Goal: Register for event/course

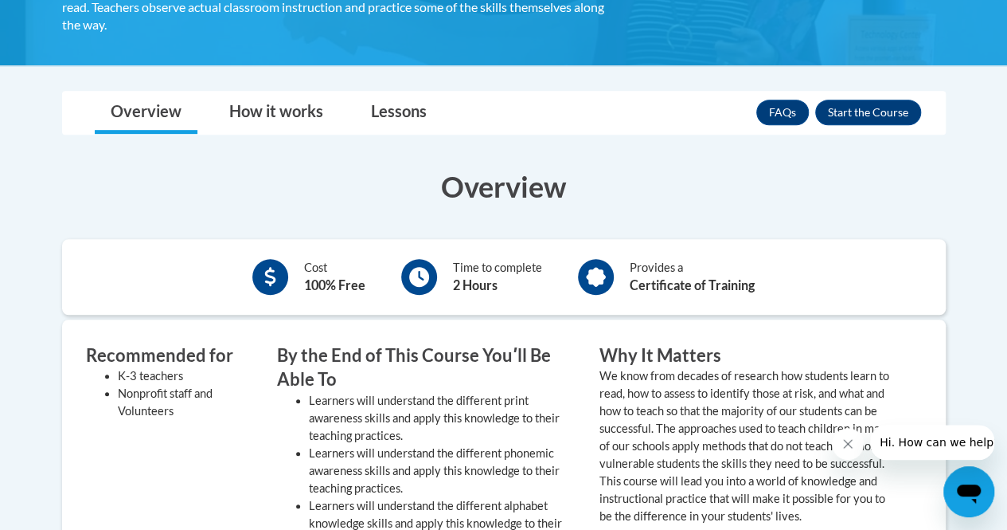
scroll to position [385, 0]
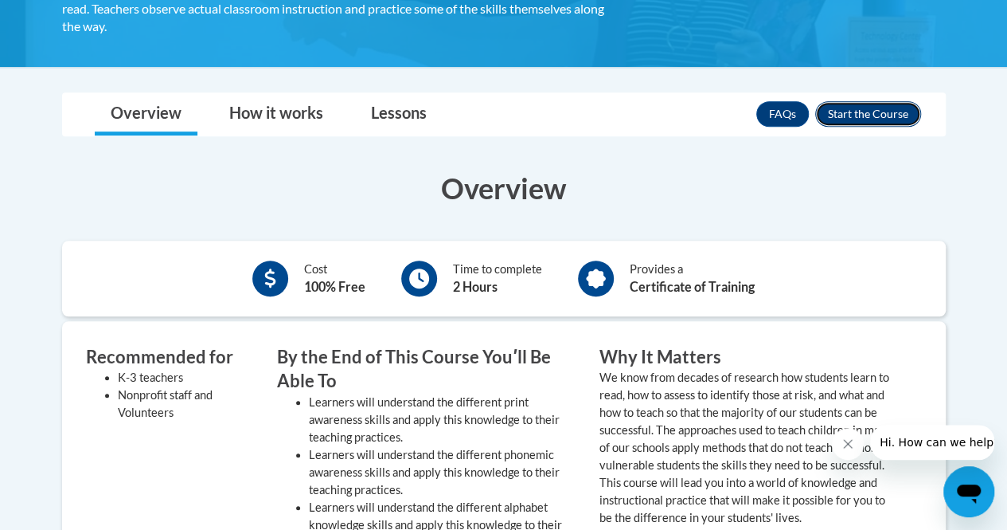
click at [865, 113] on button "Enroll" at bounding box center [869, 113] width 106 height 25
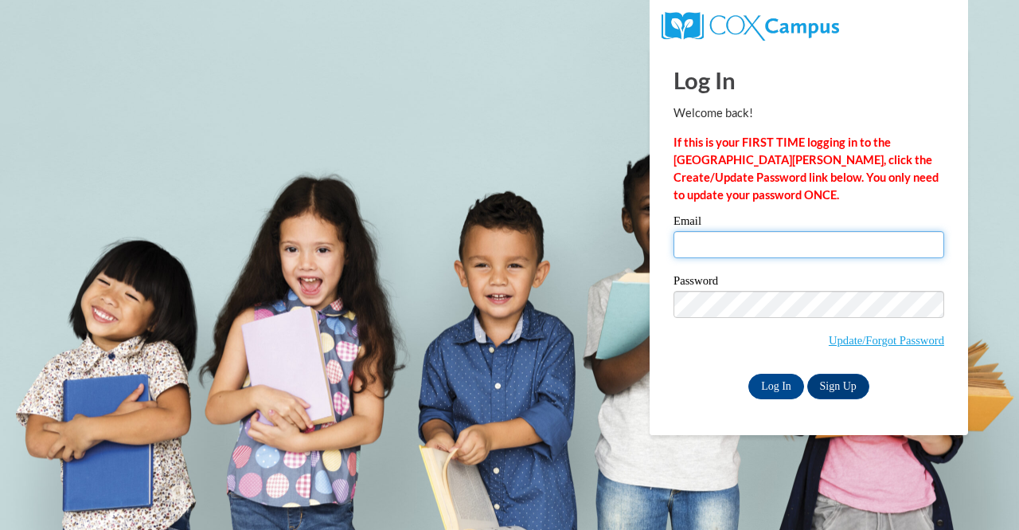
click at [700, 240] on input "Email" at bounding box center [809, 244] width 271 height 27
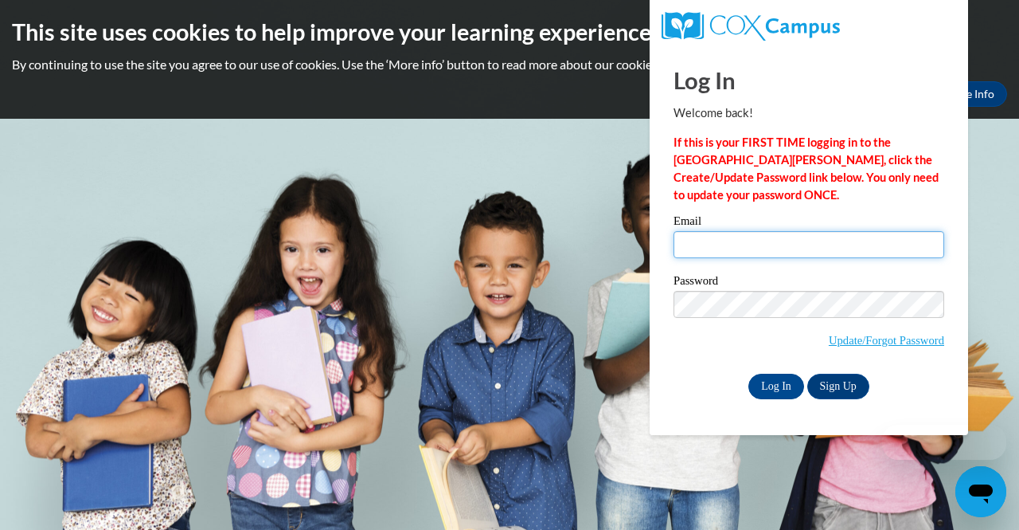
type input "iteeah.lbs@gmail.com"
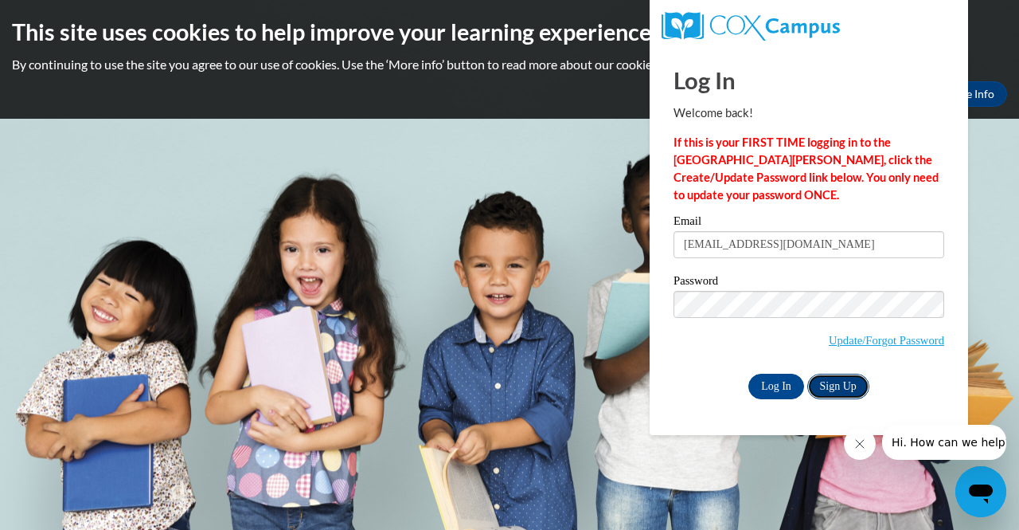
click at [833, 380] on link "Sign Up" at bounding box center [839, 386] width 62 height 25
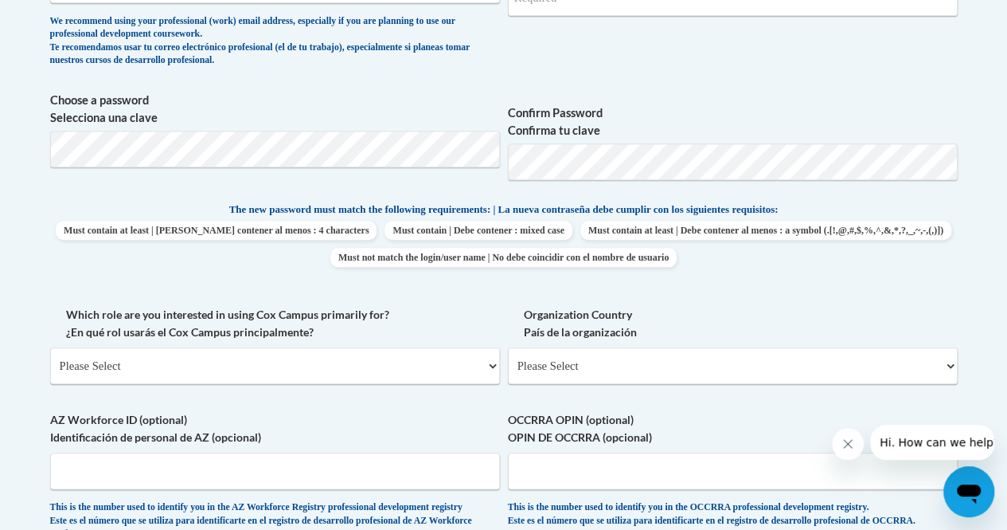
scroll to position [327, 0]
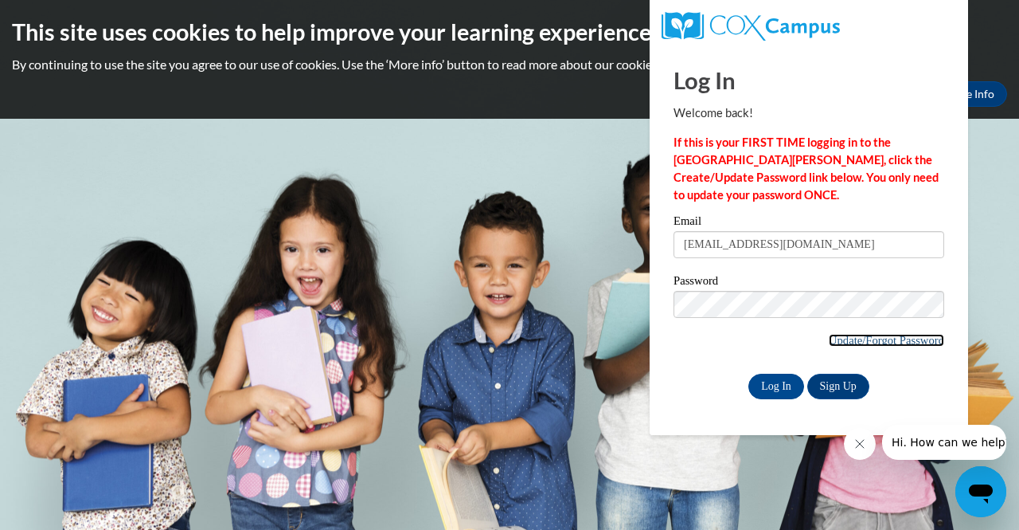
click at [844, 340] on link "Update/Forgot Password" at bounding box center [886, 340] width 115 height 13
click at [836, 389] on link "Sign Up" at bounding box center [839, 386] width 62 height 25
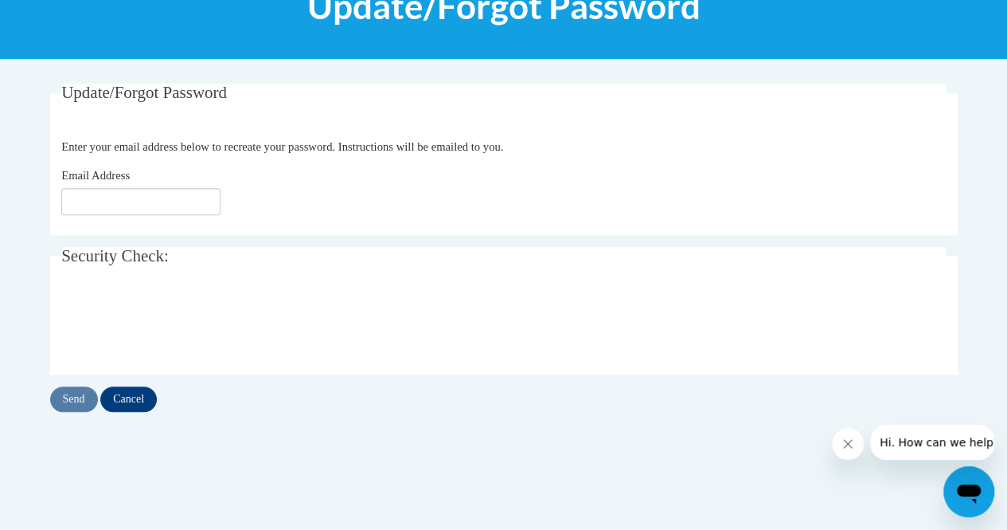
scroll to position [222, 0]
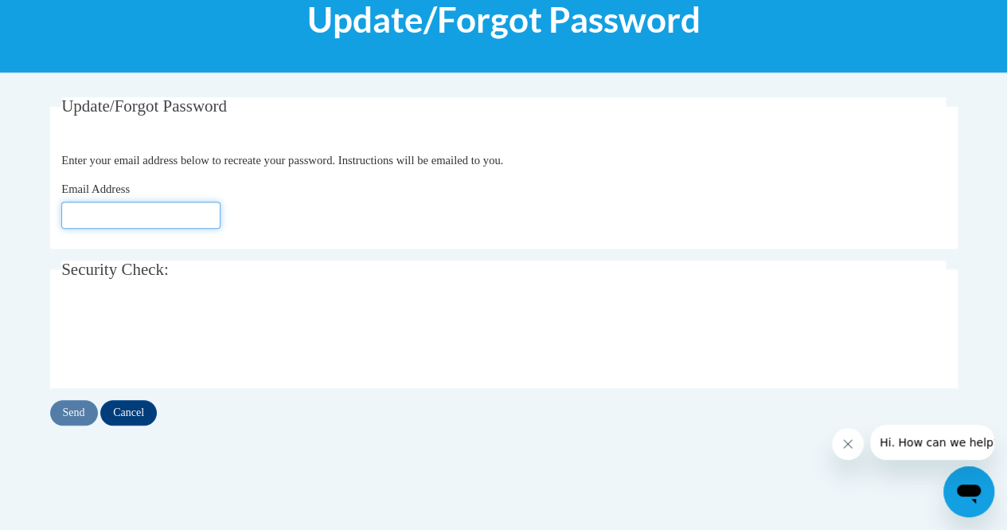
click at [90, 214] on input "Email Address" at bounding box center [140, 214] width 159 height 27
type input "[EMAIL_ADDRESS][DOMAIN_NAME]"
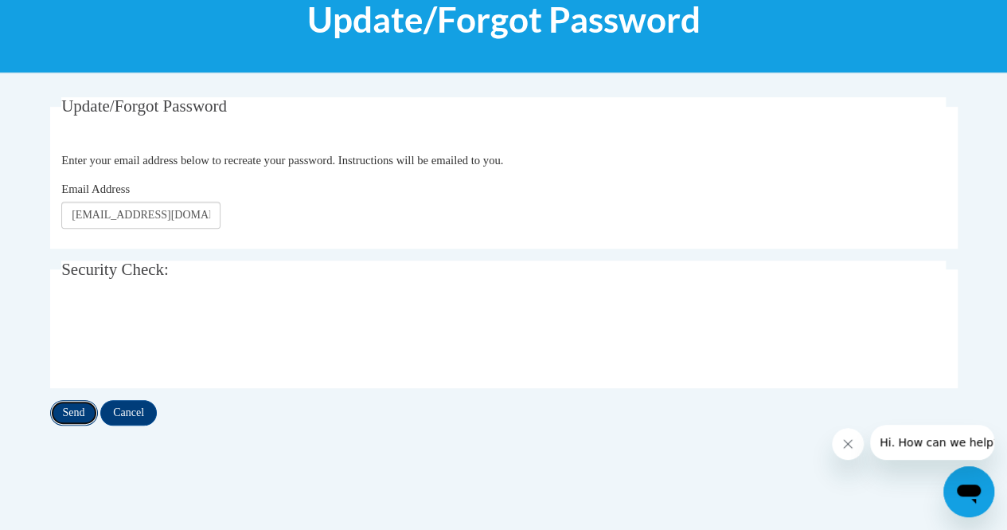
click at [81, 410] on input "Send" at bounding box center [74, 412] width 48 height 25
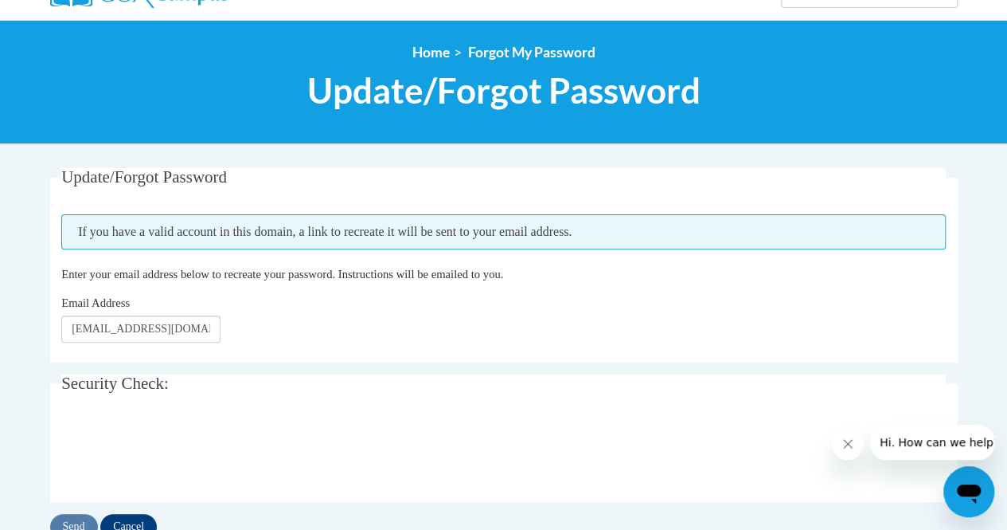
scroll to position [156, 0]
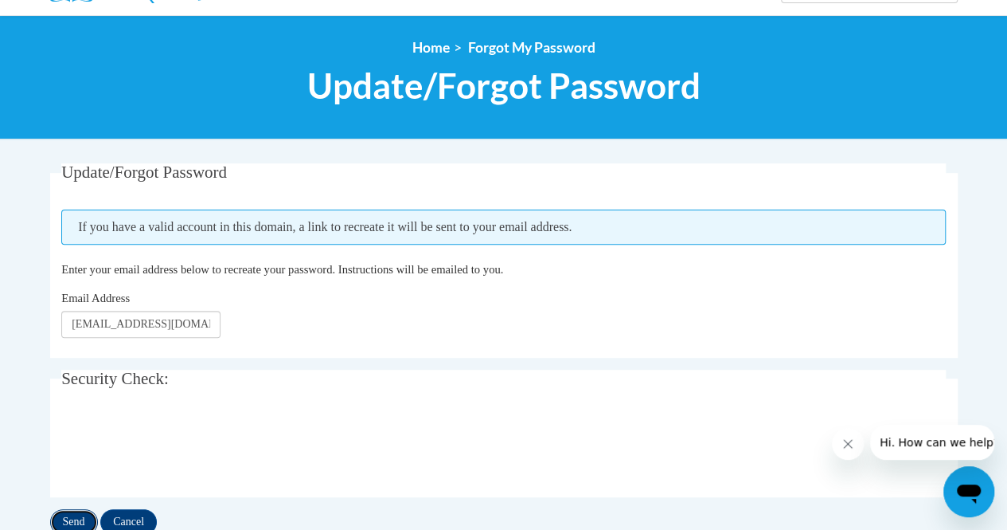
click at [68, 510] on input "Send" at bounding box center [74, 521] width 48 height 25
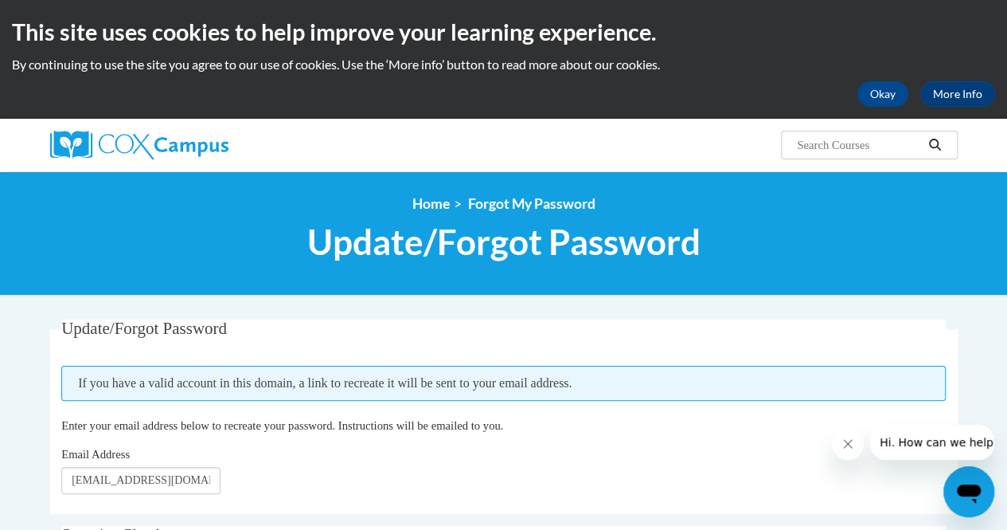
click at [978, 278] on div "<en>Home</en><fr>Accueil</fr><de>Zuhause</de><it>Casa</it><es>Casa</es><pt>Casa…" at bounding box center [503, 233] width 1007 height 124
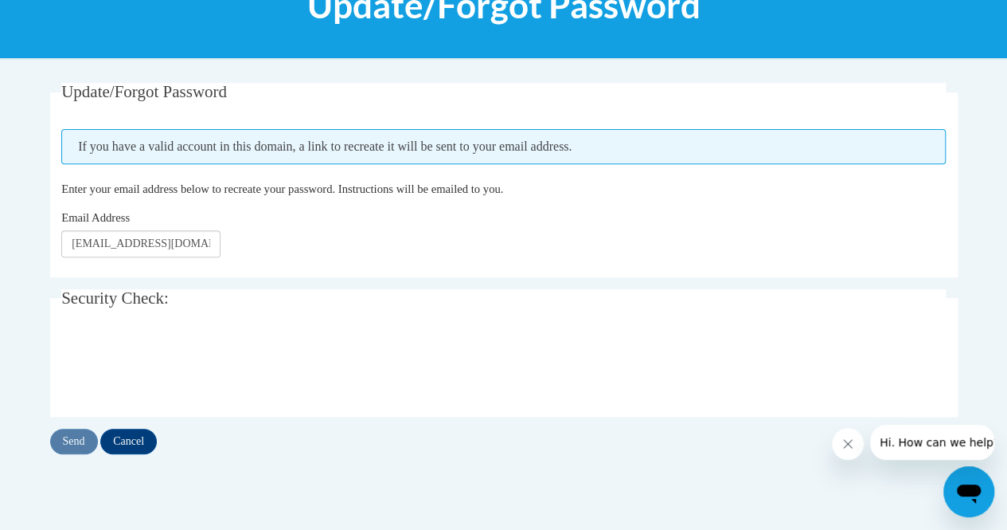
scroll to position [236, 0]
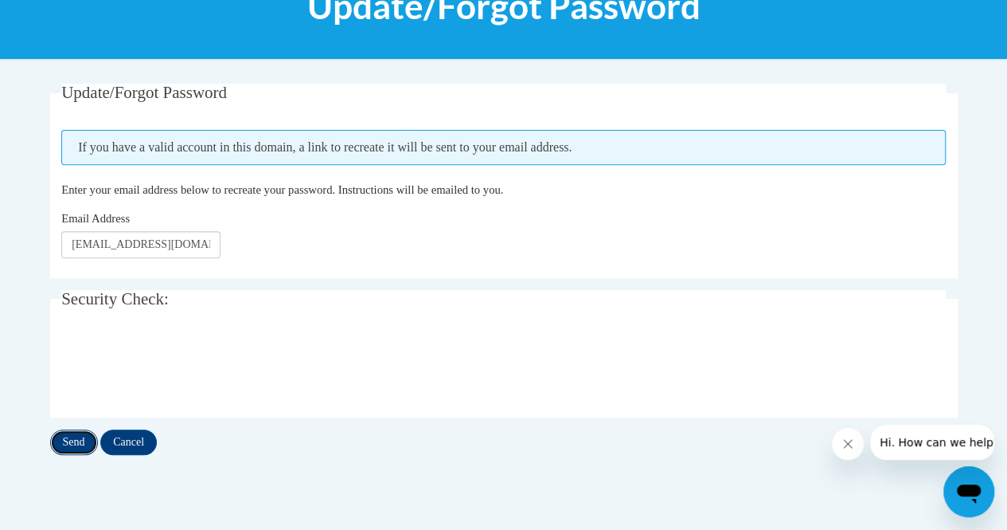
click at [66, 440] on input "Send" at bounding box center [74, 441] width 48 height 25
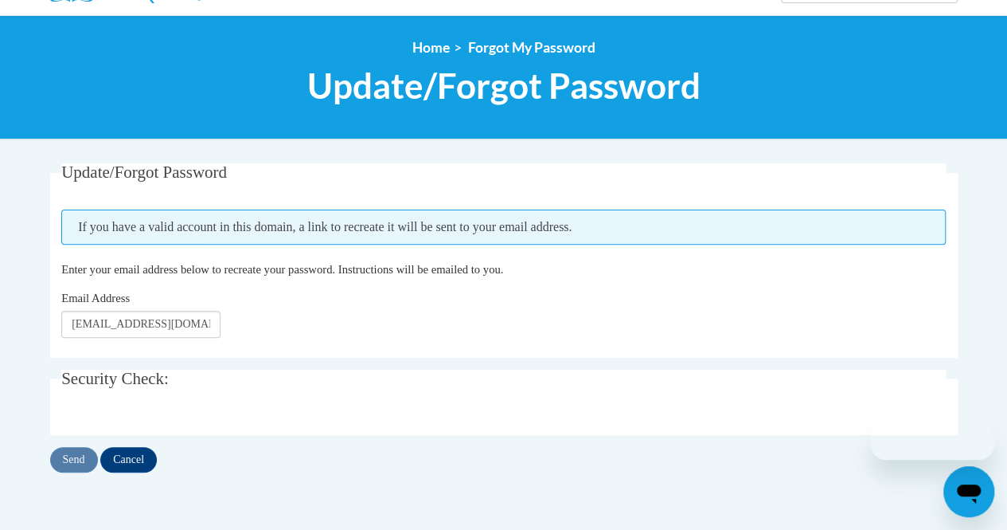
scroll to position [156, 0]
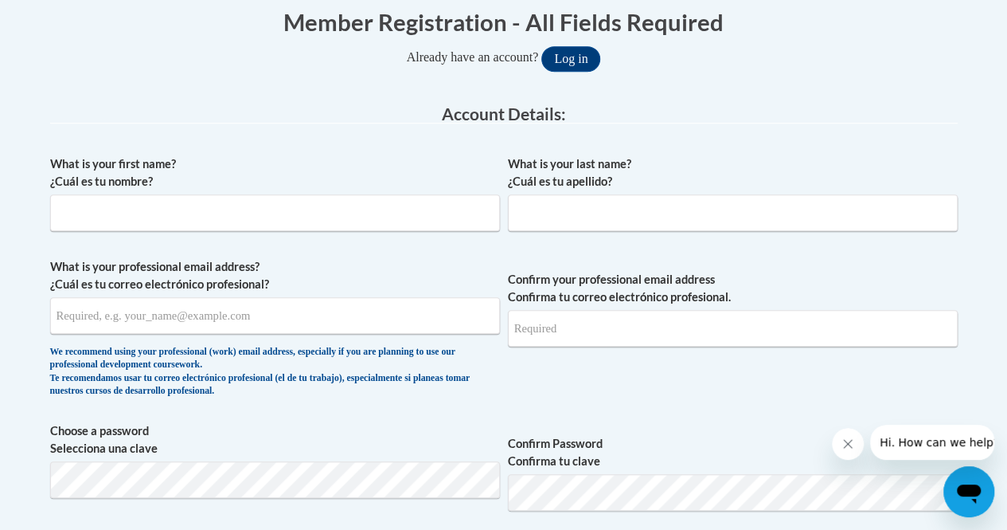
scroll to position [327, 0]
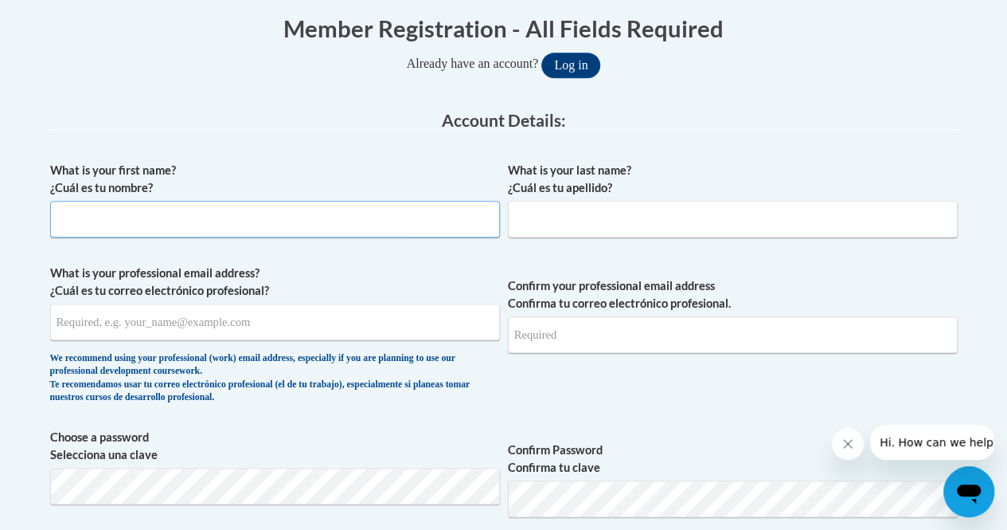
click at [352, 221] on input "What is your first name? ¿Cuál es tu nombre?" at bounding box center [275, 219] width 450 height 37
type input "Iteeah"
type input "Pounds"
type input "iteeah.lbs@gmail.com"
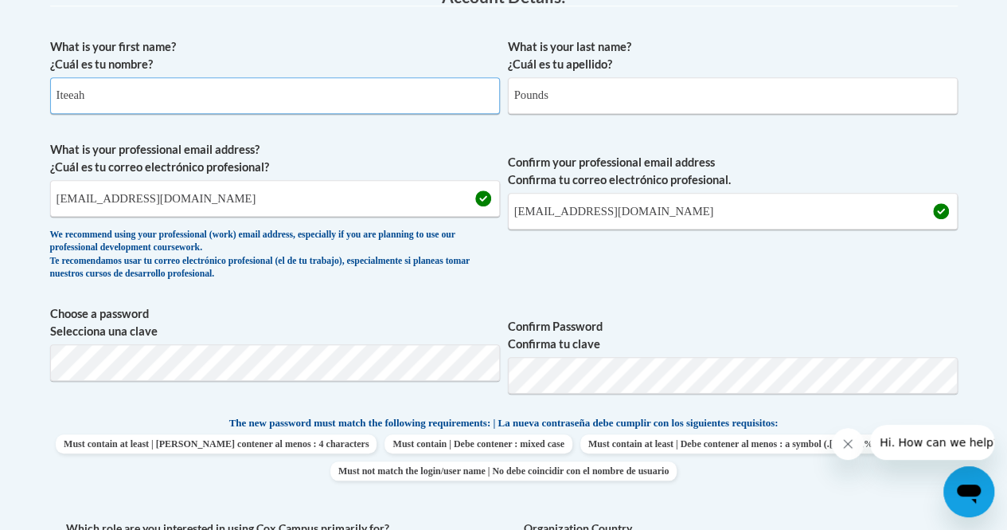
scroll to position [442, 0]
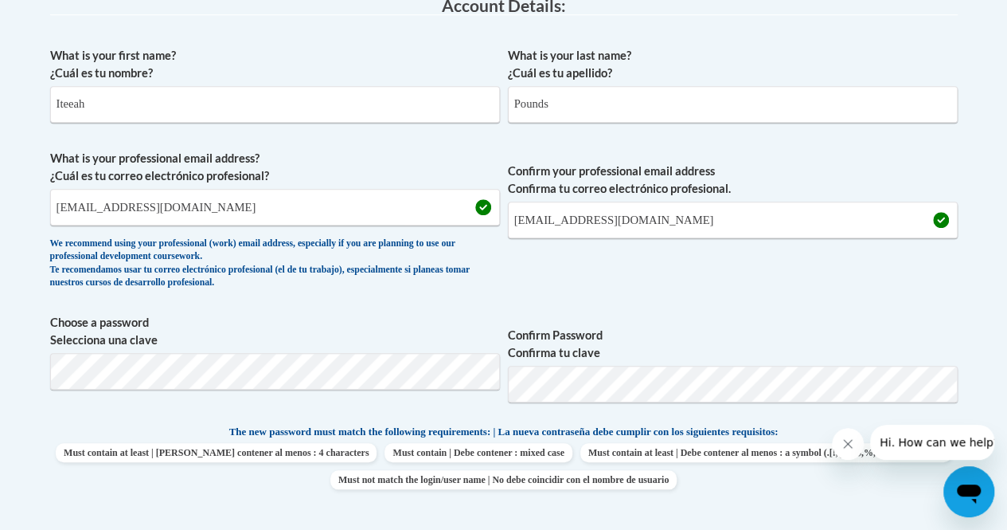
click at [303, 311] on div "What is your first name? ¿Cuál es tu nombre? Iteeah What is your last name? ¿Cu…" at bounding box center [504, 409] width 908 height 740
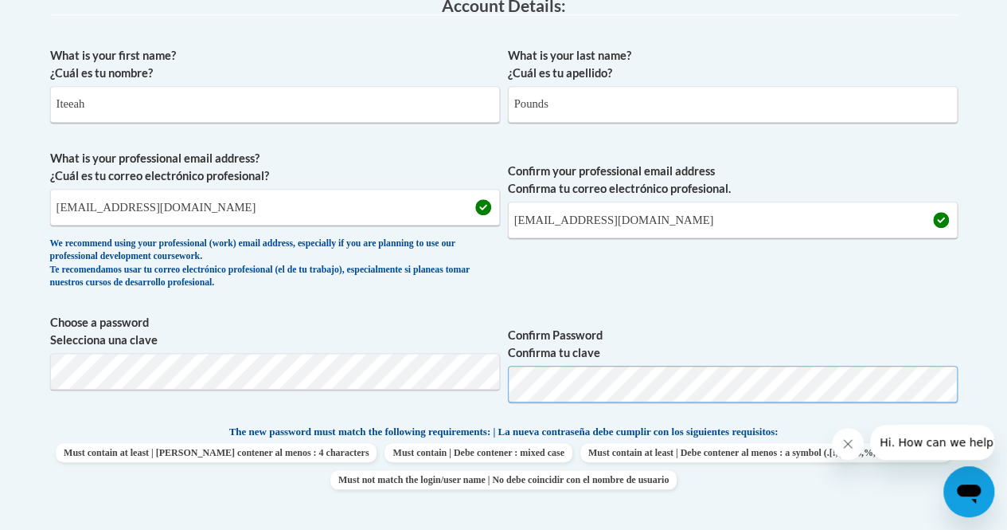
click at [503, 385] on span "Choose a password Selecciona una clave Confirm Password Confirma tu clave" at bounding box center [504, 364] width 908 height 101
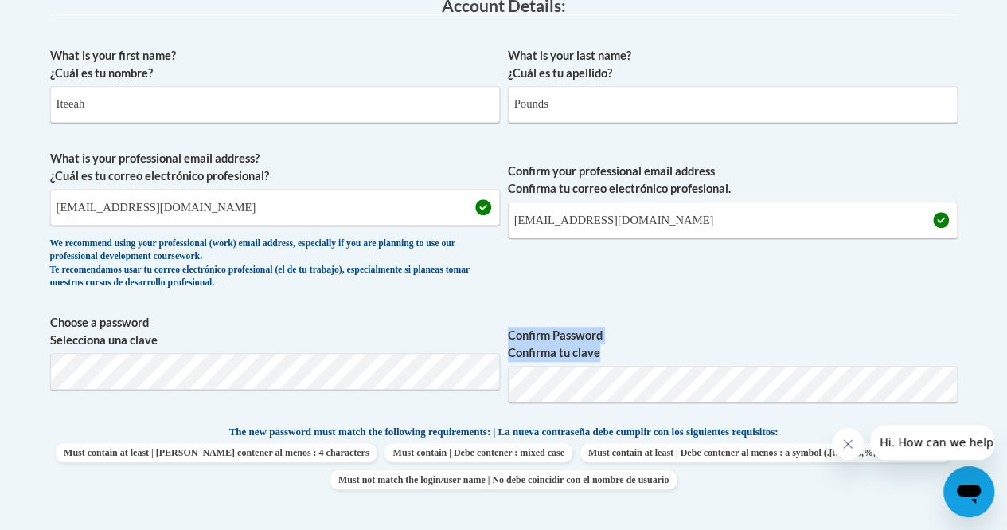
drag, startPoint x: 672, startPoint y: 405, endPoint x: 685, endPoint y: 424, distance: 22.3
click at [685, 424] on div "What is your first name? ¿Cuál es tu nombre? Iteeah What is your last name? ¿Cu…" at bounding box center [504, 409] width 908 height 740
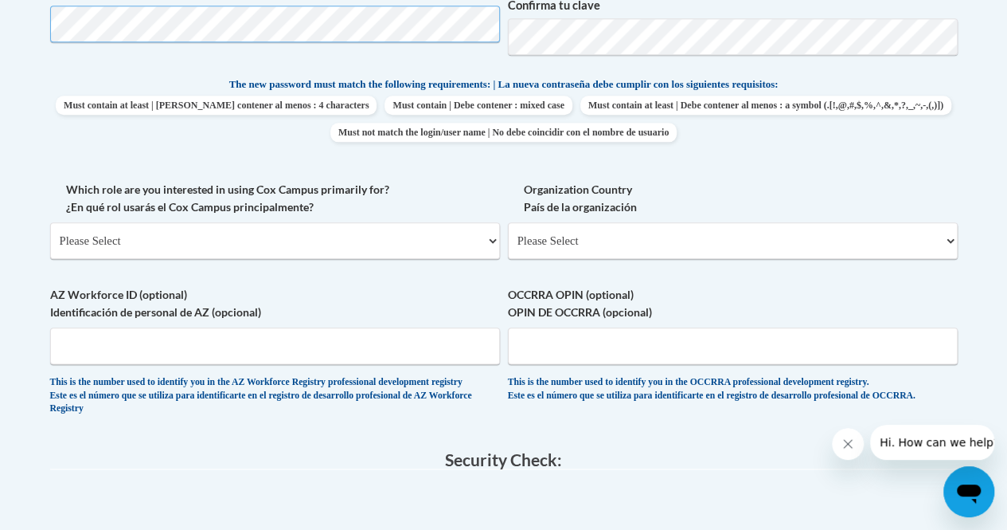
scroll to position [785, 0]
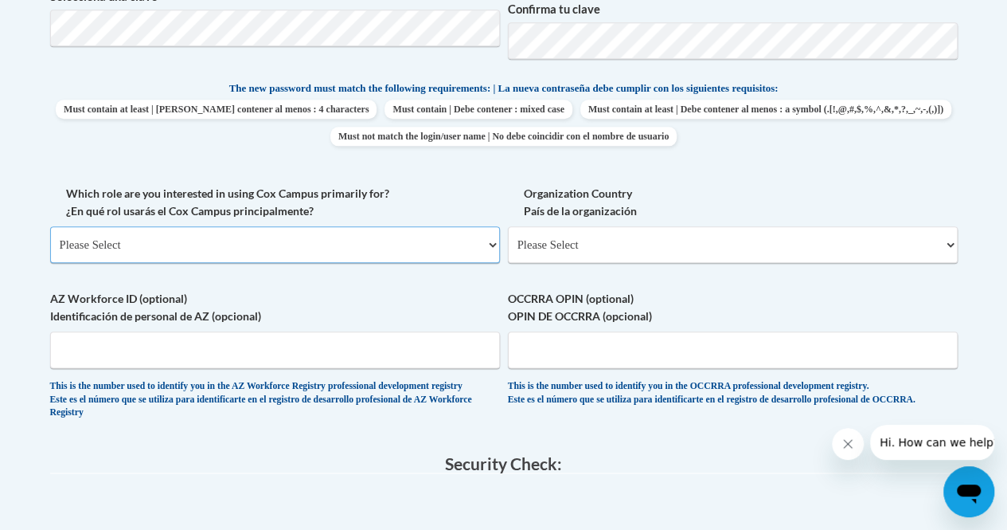
click at [253, 246] on select "Please Select College/University | Colegio/Universidad Community/Nonprofit Part…" at bounding box center [275, 244] width 450 height 37
select select "49058d88-fc43-4af8-93ac-fa8ced758464"
click at [50, 226] on select "Please Select College/University | Colegio/Universidad Community/Nonprofit Part…" at bounding box center [275, 244] width 450 height 37
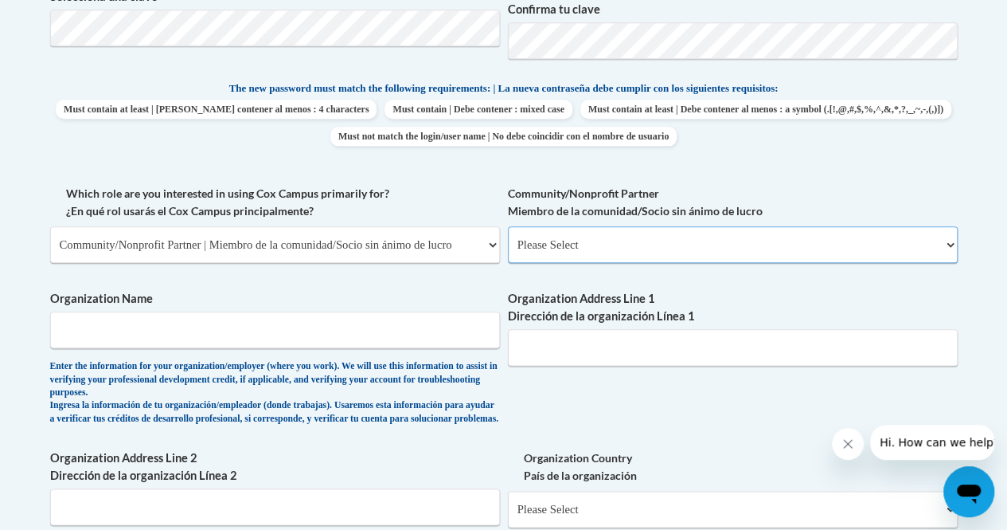
click at [616, 252] on select "Please Select Advocate | Defensor(a) Business/Private Company | Negocio o empre…" at bounding box center [733, 244] width 450 height 37
select select "3b4ca69b-92fc-40b0-aa91-625754d7aa30"
click at [508, 226] on select "Please Select Advocate | Defensor(a) Business/Private Company | Negocio o empre…" at bounding box center [733, 244] width 450 height 37
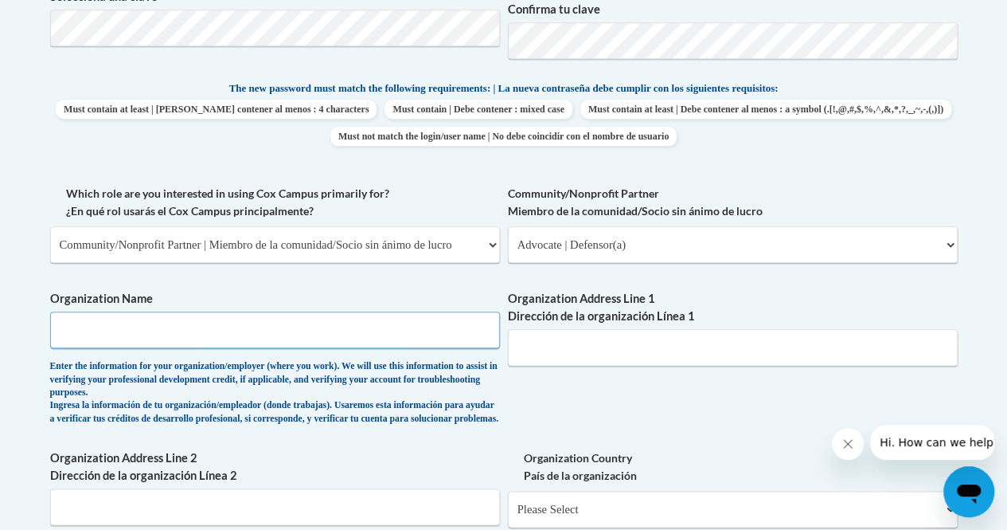
click at [389, 338] on input "Organization Name" at bounding box center [275, 329] width 450 height 37
type input "Junior League of Atlanta"
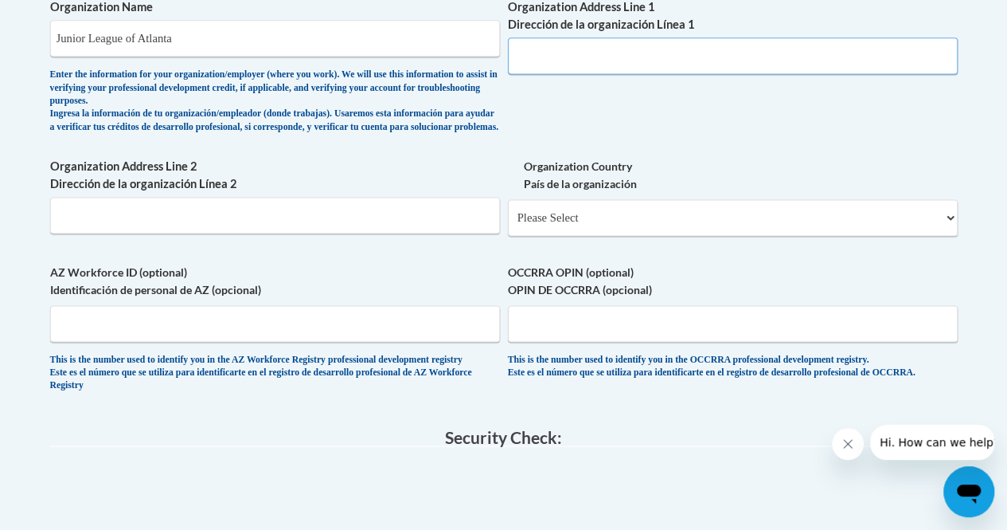
scroll to position [1081, 0]
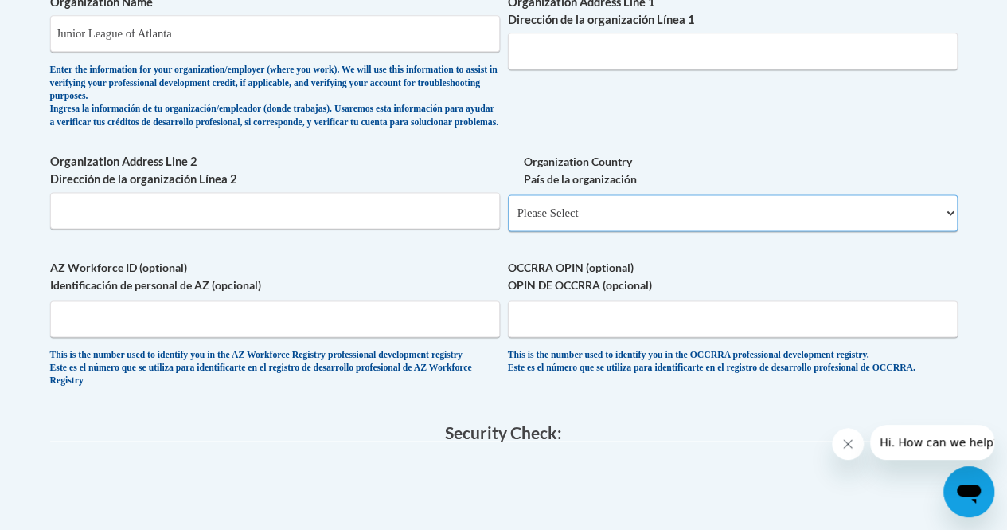
click at [623, 230] on select "Please Select United States | Estados Unidos Outside of the United States | Fue…" at bounding box center [733, 212] width 450 height 37
select select "ad49bcad-a171-4b2e-b99c-48b446064914"
click at [508, 207] on select "Please Select United States | Estados Unidos Outside of the United States | Fue…" at bounding box center [733, 212] width 450 height 37
select select
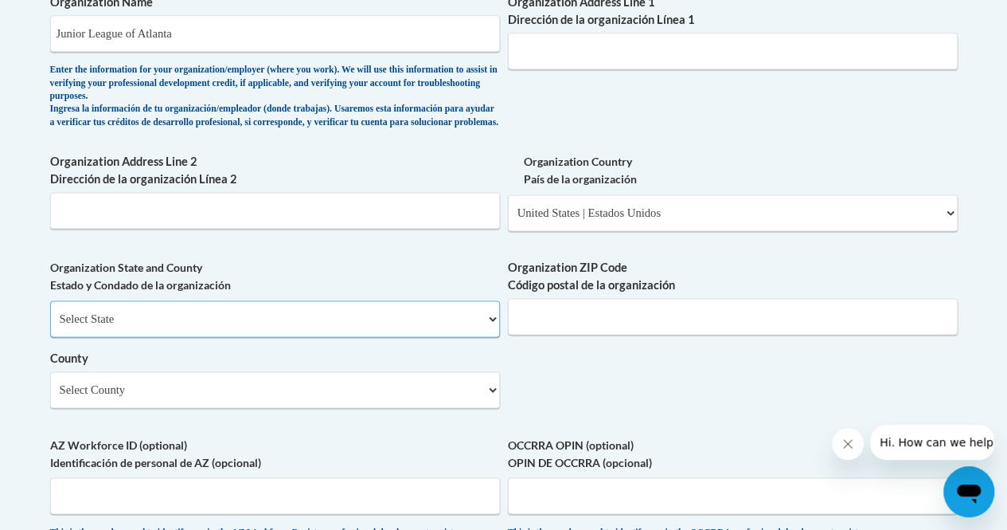
click at [257, 327] on select "Select State Alabama Alaska Arizona Arkansas California Colorado Connecticut De…" at bounding box center [275, 318] width 450 height 37
click at [270, 335] on select "Select State Alabama Alaska Arizona Arkansas California Colorado Connecticut De…" at bounding box center [275, 318] width 450 height 37
select select "Georgia"
click at [50, 312] on select "Select State Alabama Alaska Arizona Arkansas California Colorado Connecticut De…" at bounding box center [275, 318] width 450 height 37
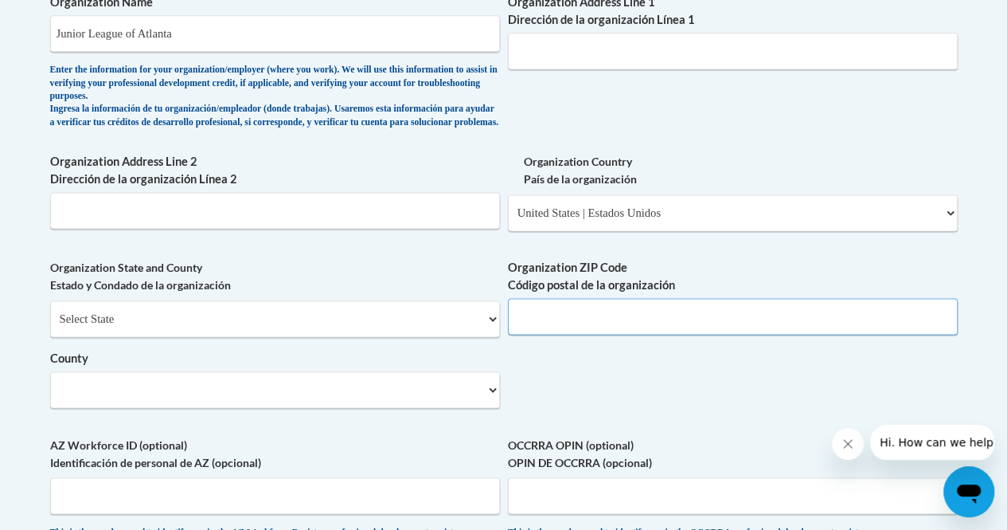
click at [558, 326] on input "Organization ZIP Code Código postal de la organización" at bounding box center [733, 316] width 450 height 37
click at [543, 62] on input "Organization Address Line 1 Dirección de la organización Línea 1" at bounding box center [733, 51] width 450 height 37
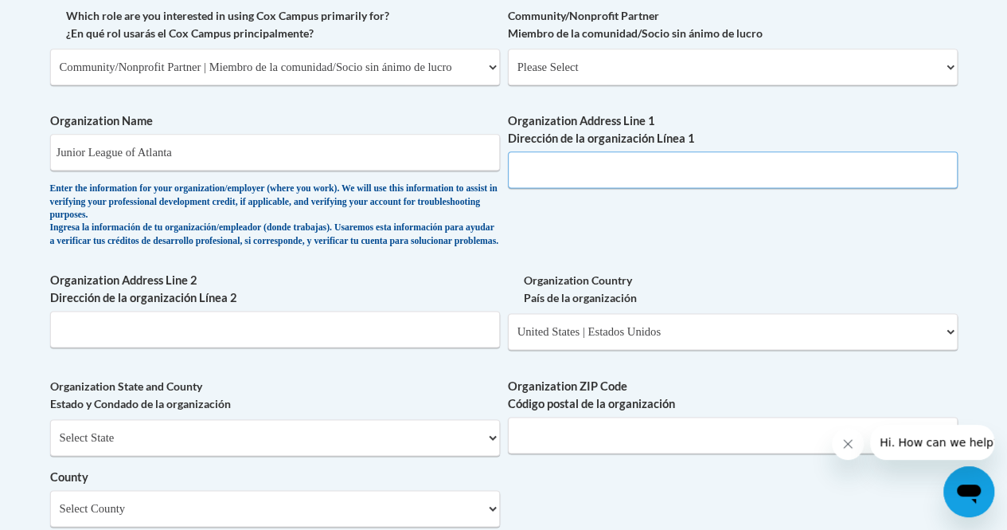
scroll to position [960, 0]
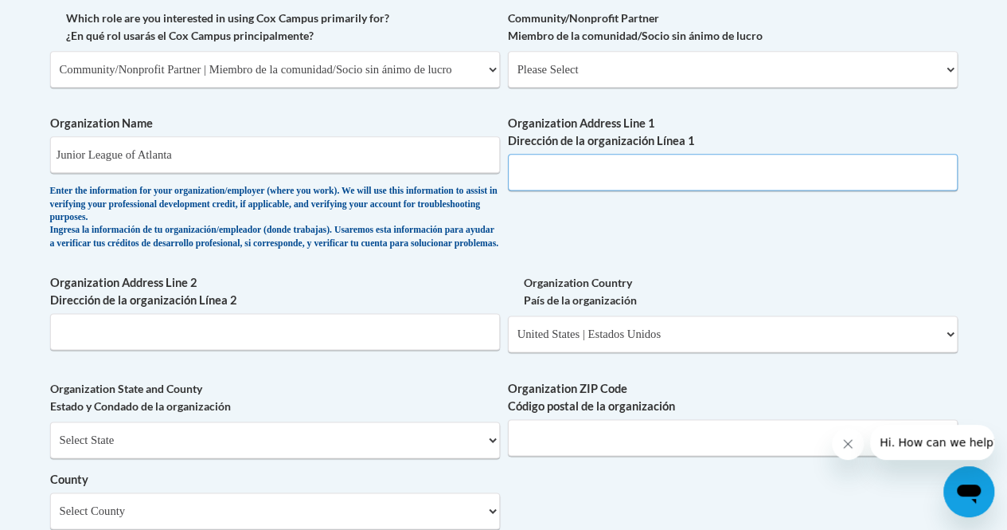
click at [675, 168] on input "Organization Address Line 1 Dirección de la organización Línea 1" at bounding box center [733, 172] width 450 height 37
type input "3154 Northside Parkway, NW"
click at [549, 72] on select "Please Select Advocate | Defensor(a) Business/Private Company | Negocio o empre…" at bounding box center [733, 69] width 450 height 37
select select "3b4ca69b-92fc-40b0-aa91-625754d7aa30"
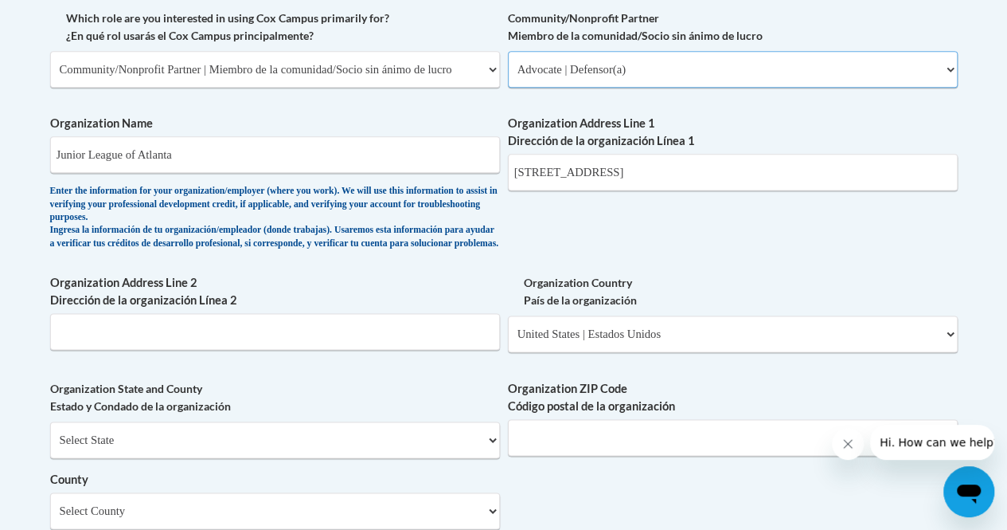
click at [508, 51] on select "Please Select Advocate | Defensor(a) Business/Private Company | Negocio o empre…" at bounding box center [733, 69] width 450 height 37
select select "null"
click at [255, 159] on input "Junior League of Atlanta" at bounding box center [275, 154] width 450 height 37
type input "Junior League of Atlanta, Inc"
click at [312, 448] on select "Select State Alabama Alaska Arizona Arkansas California Colorado Connecticut De…" at bounding box center [275, 439] width 450 height 37
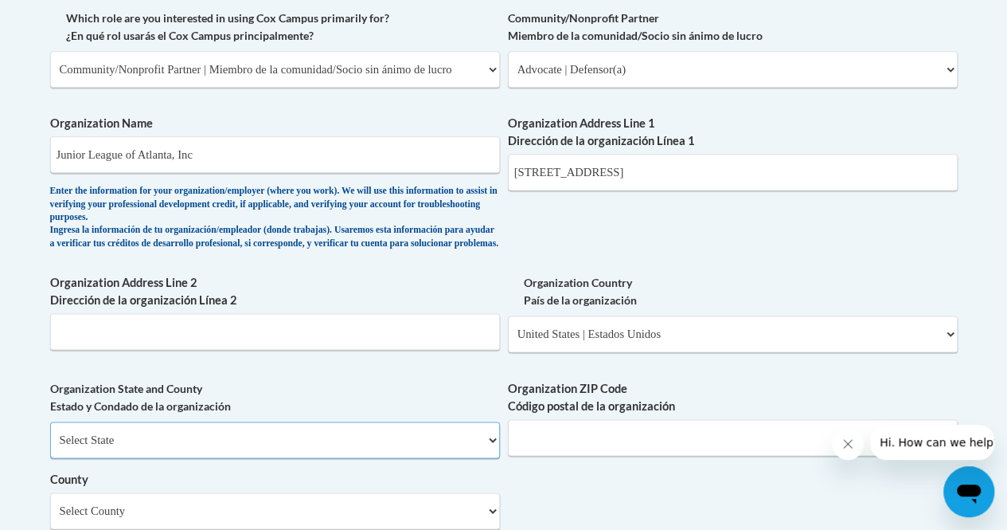
select select "Georgia"
click at [50, 433] on select "Select State Alabama Alaska Arizona Arkansas California Colorado Connecticut De…" at bounding box center [275, 439] width 450 height 37
click at [664, 456] on input "Organization ZIP Code Código postal de la organización" at bounding box center [733, 437] width 450 height 37
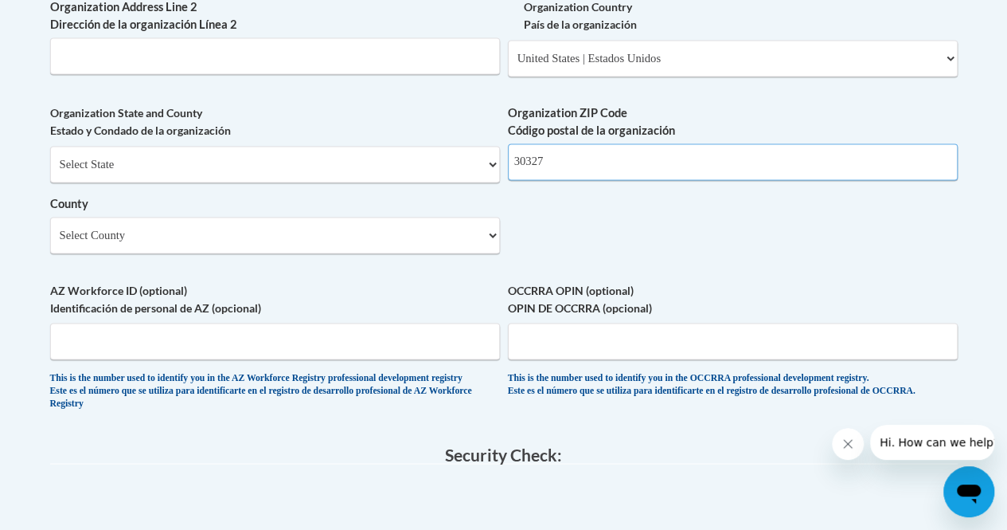
scroll to position [1238, 0]
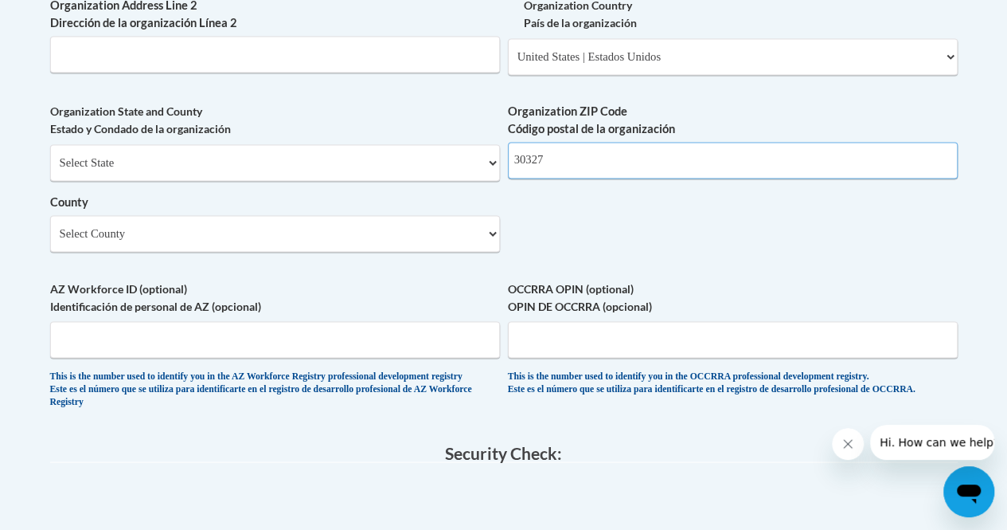
type input "30327"
drag, startPoint x: 1005, startPoint y: 370, endPoint x: 1005, endPoint y: 402, distance: 32.7
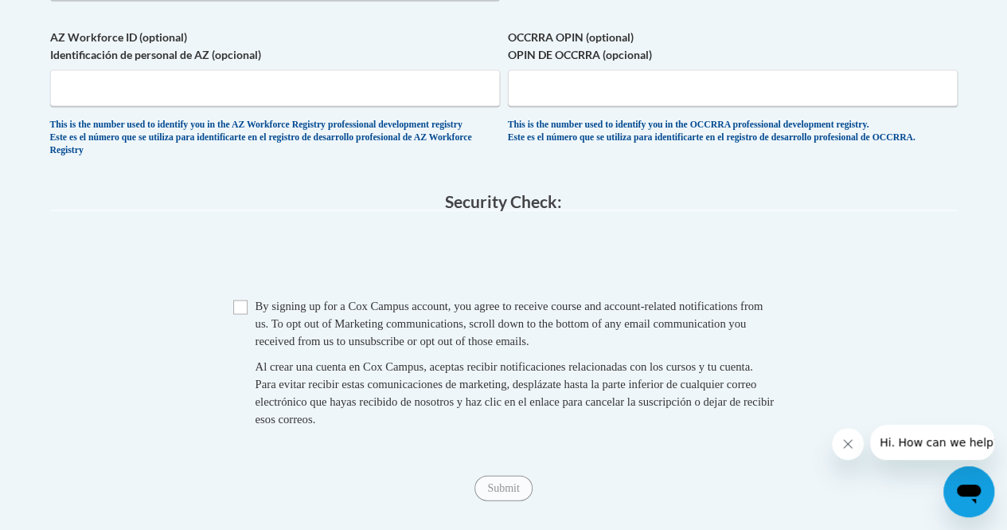
scroll to position [1494, 0]
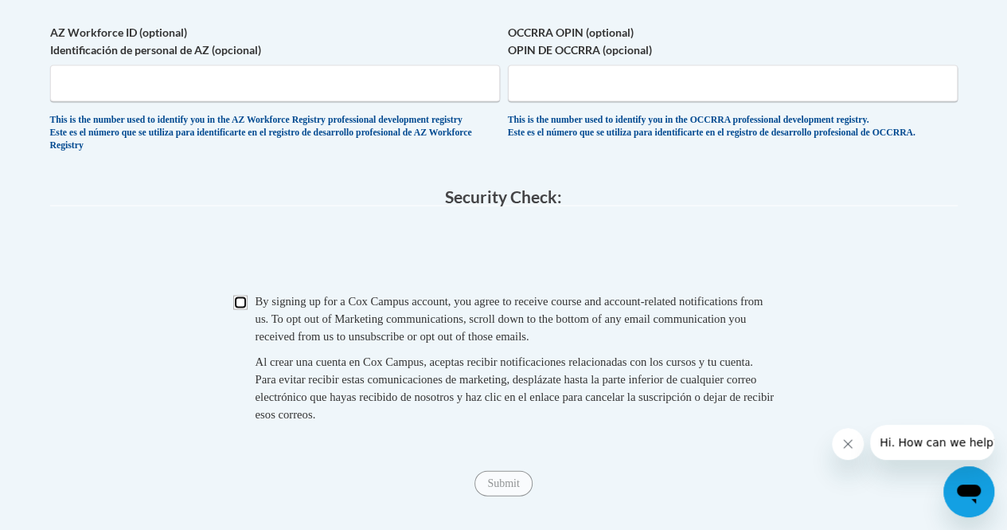
click at [246, 309] on input "Checkbox" at bounding box center [240, 302] width 14 height 14
checkbox input "true"
click at [517, 495] on input "Submit" at bounding box center [503, 482] width 57 height 25
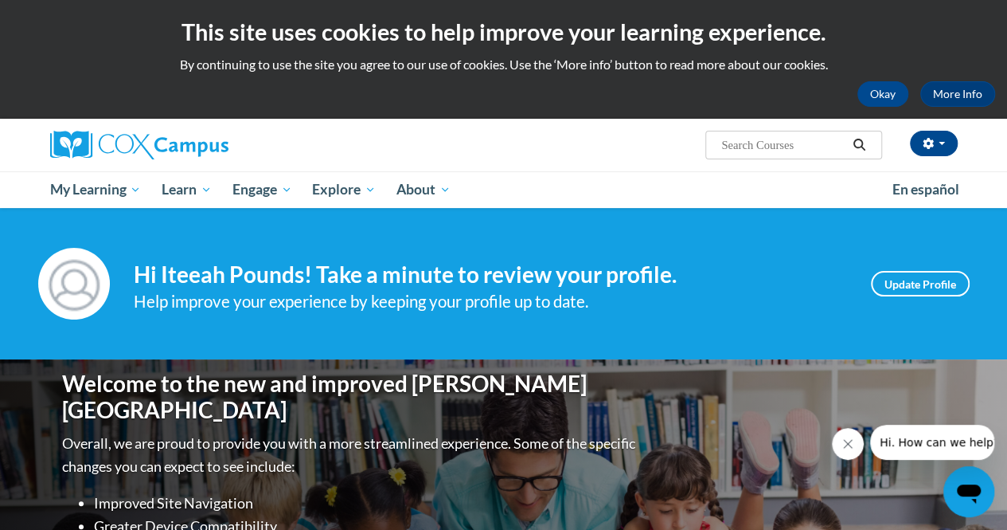
scroll to position [103, 0]
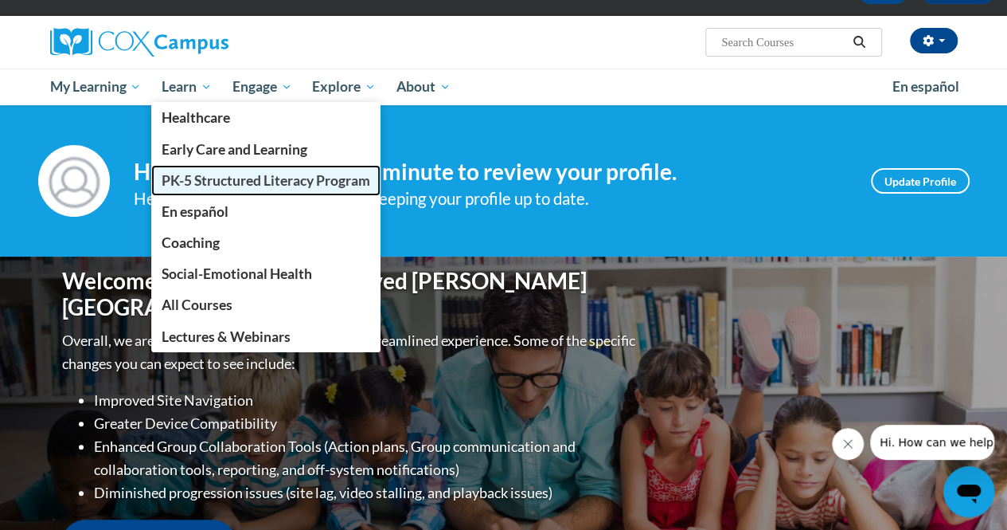
click at [201, 185] on span "PK-5 Structured Literacy Program" at bounding box center [266, 180] width 209 height 17
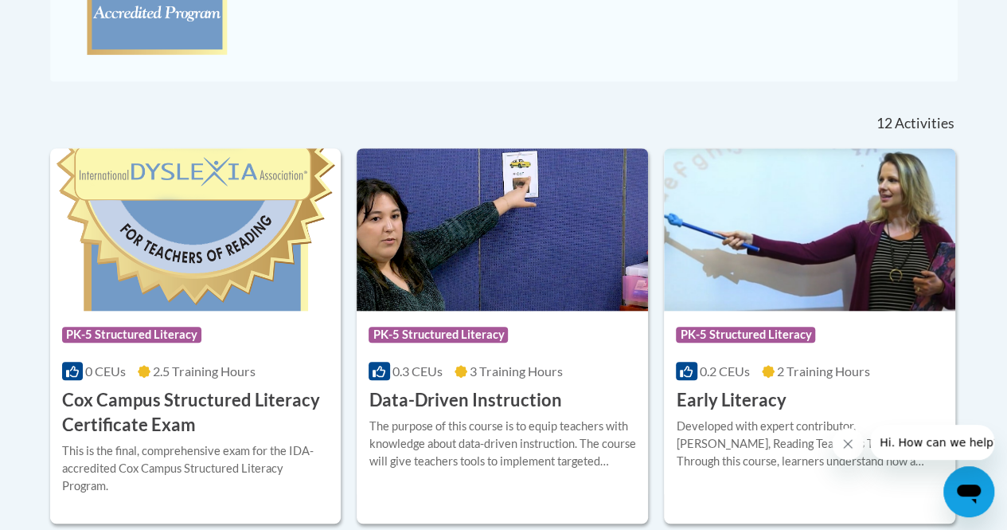
scroll to position [573, 0]
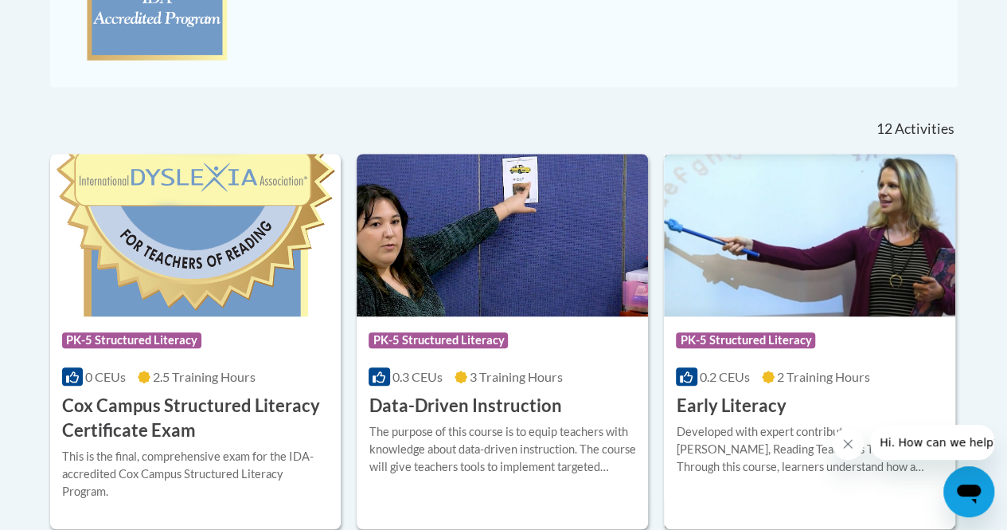
click at [712, 402] on h3 "Early Literacy" at bounding box center [731, 405] width 110 height 25
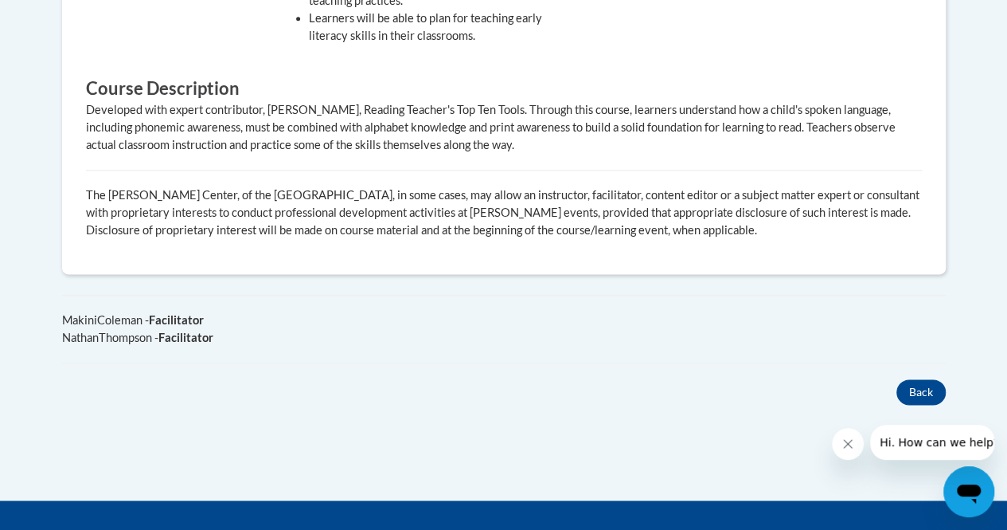
drag, startPoint x: 1013, startPoint y: 52, endPoint x: 1019, endPoint y: 327, distance: 274.8
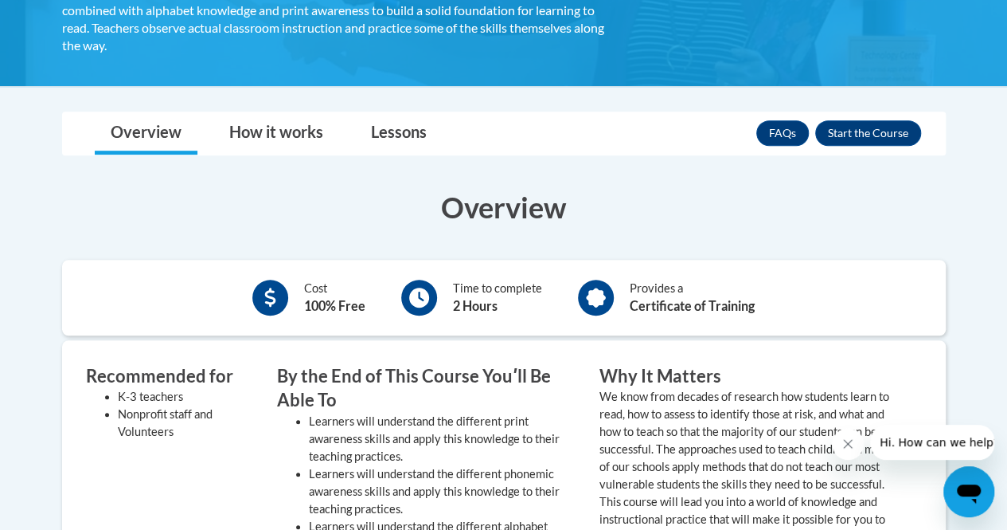
scroll to position [370, 0]
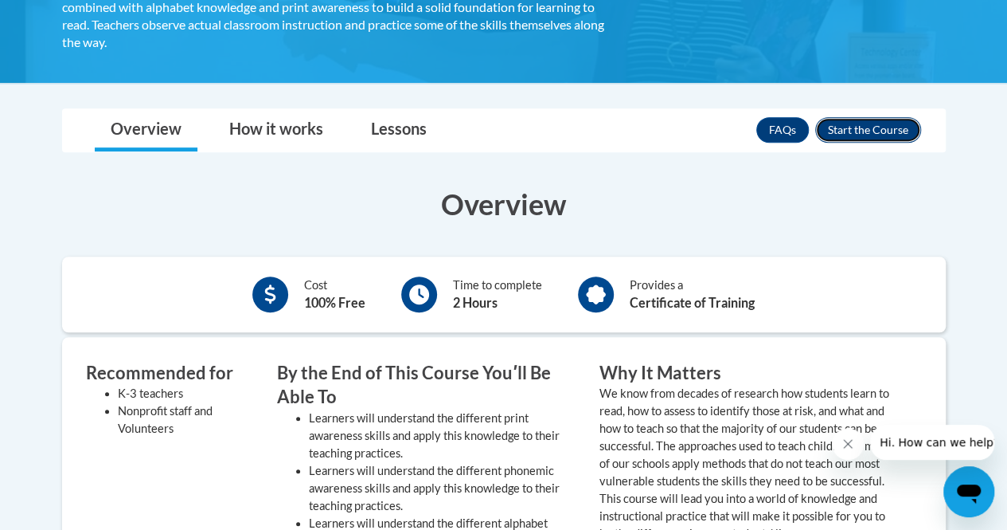
click at [855, 132] on button "Enroll" at bounding box center [869, 129] width 106 height 25
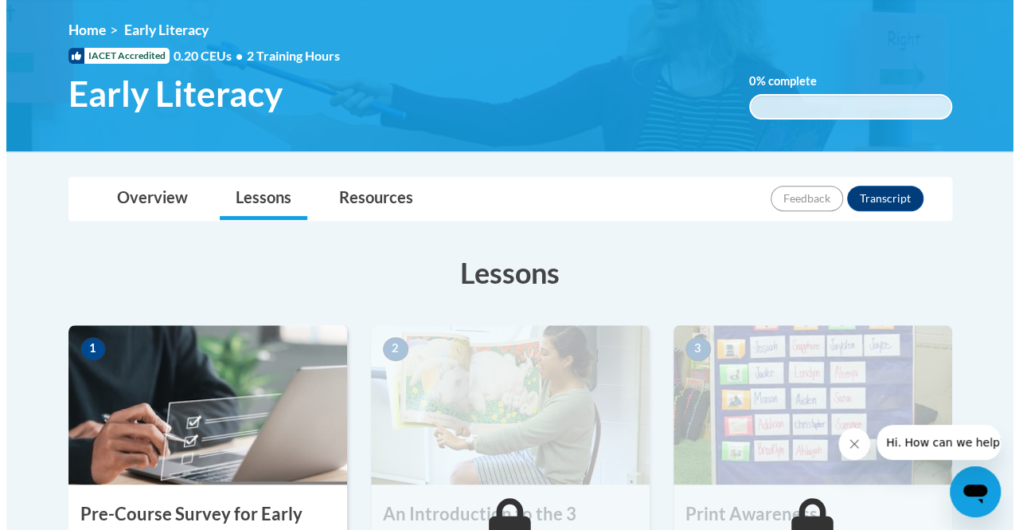
scroll to position [355, 0]
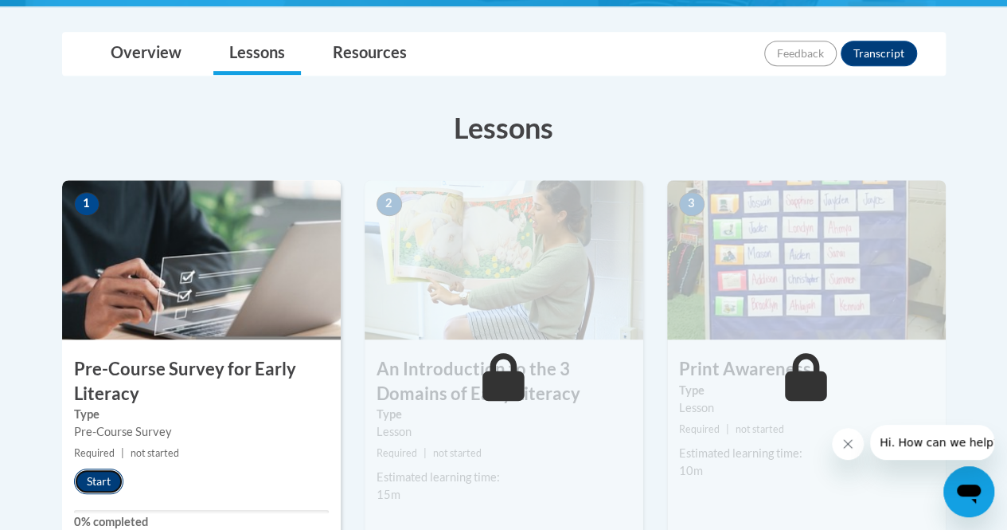
click at [108, 472] on button "Start" at bounding box center [98, 480] width 49 height 25
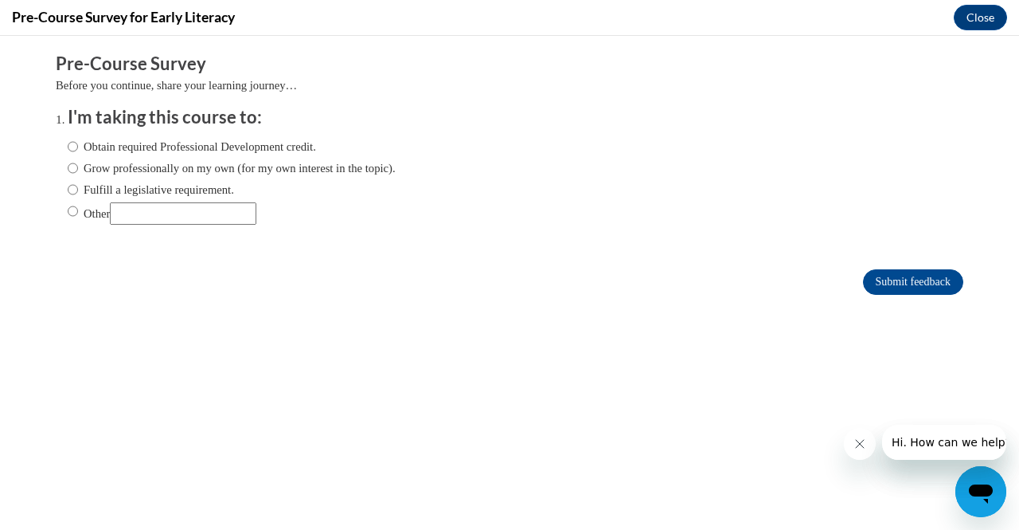
scroll to position [0, 0]
click at [68, 194] on input "Fulfill a legislative requirement." at bounding box center [73, 190] width 10 height 18
radio input "true"
click at [890, 293] on input "Submit feedback" at bounding box center [913, 281] width 100 height 25
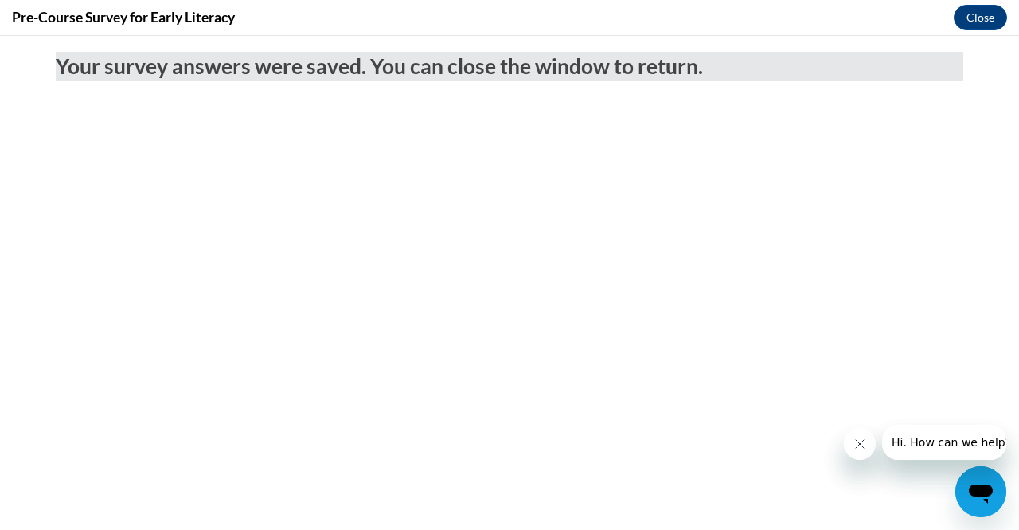
click at [982, 32] on div "Pre-Course Survey for Early Literacy Close" at bounding box center [509, 18] width 1019 height 36
click at [983, 32] on div "Pre-Course Survey for Early Literacy Close" at bounding box center [509, 18] width 1019 height 36
click at [980, 23] on button "Close" at bounding box center [980, 17] width 53 height 25
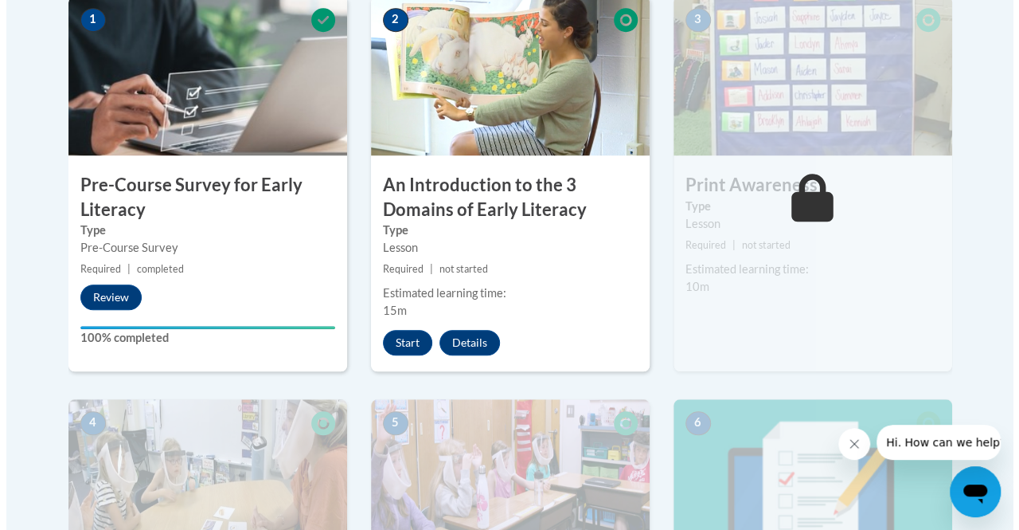
scroll to position [543, 0]
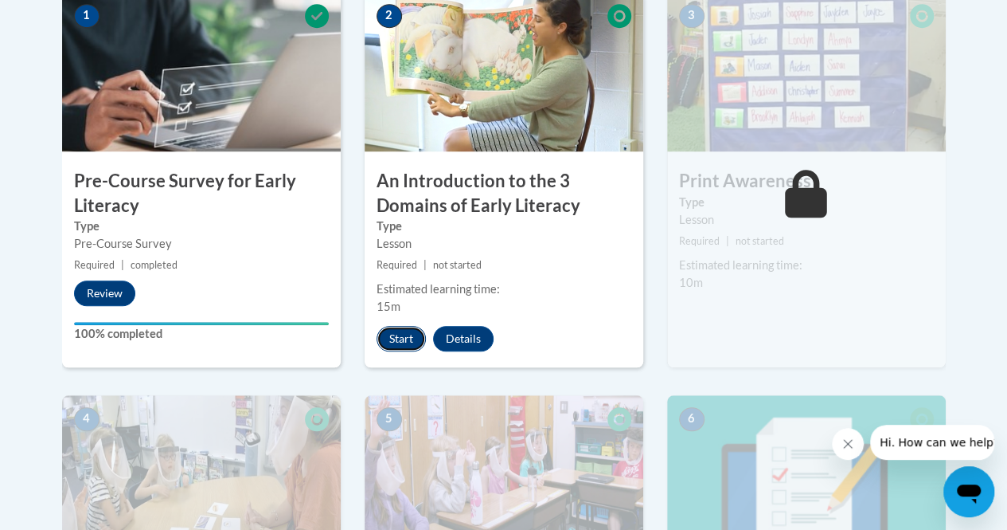
click at [410, 338] on button "Start" at bounding box center [401, 338] width 49 height 25
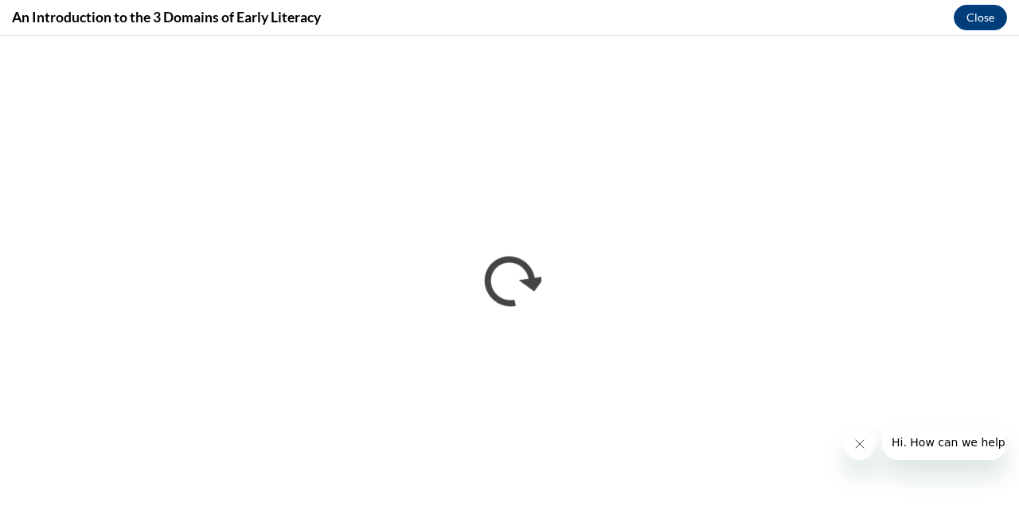
scroll to position [0, 0]
